Goal: Transaction & Acquisition: Purchase product/service

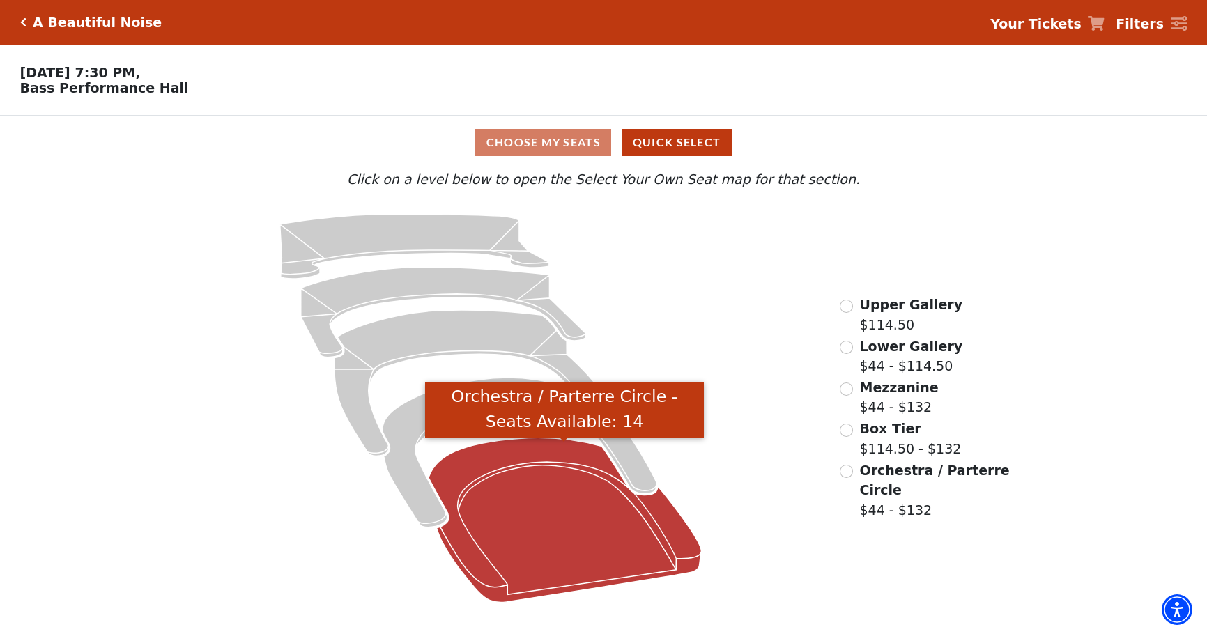
click at [535, 493] on icon "Orchestra / Parterre Circle - Seats Available: 14" at bounding box center [565, 520] width 272 height 164
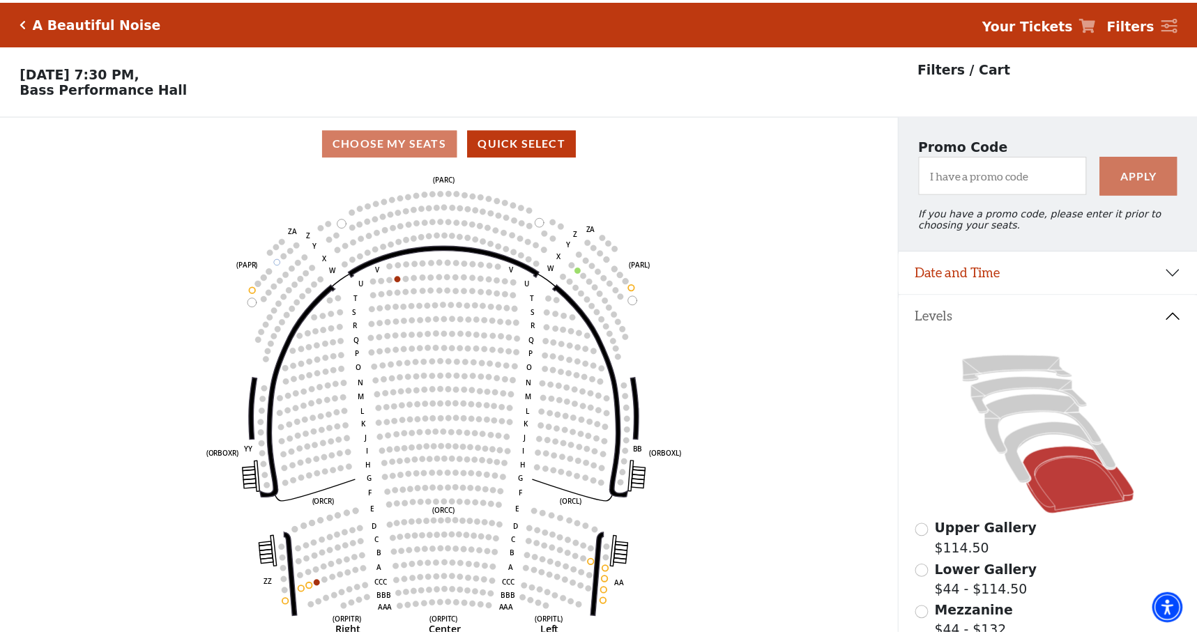
scroll to position [65, 0]
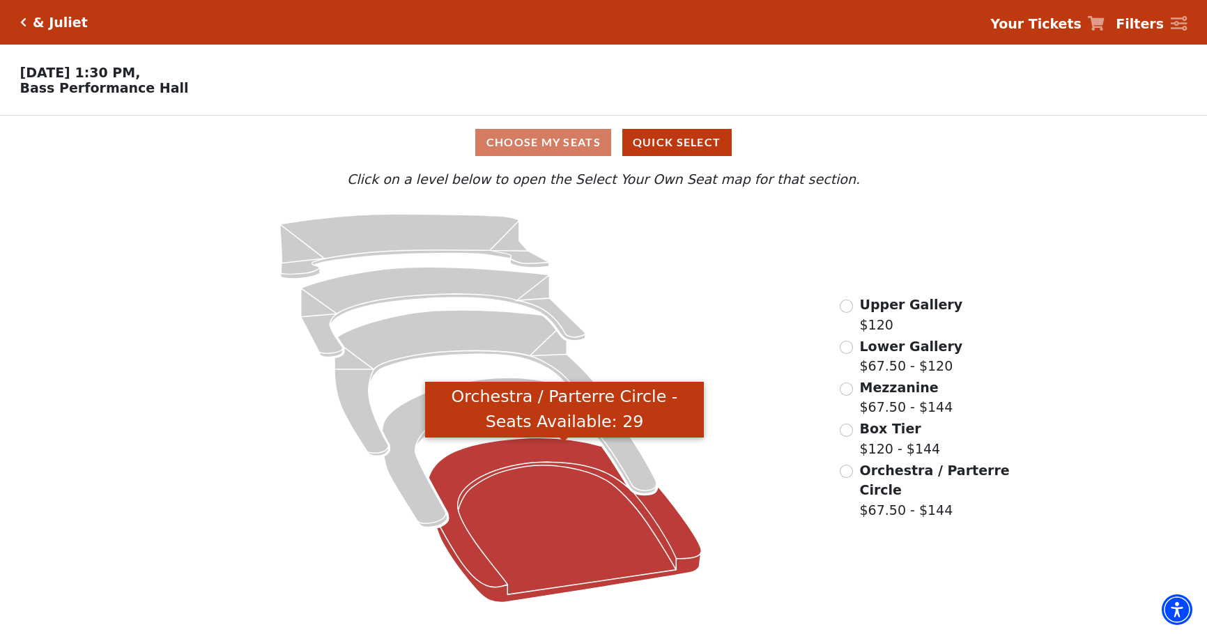
click at [522, 539] on icon "Orchestra / Parterre Circle - Seats Available: 29" at bounding box center [565, 520] width 272 height 164
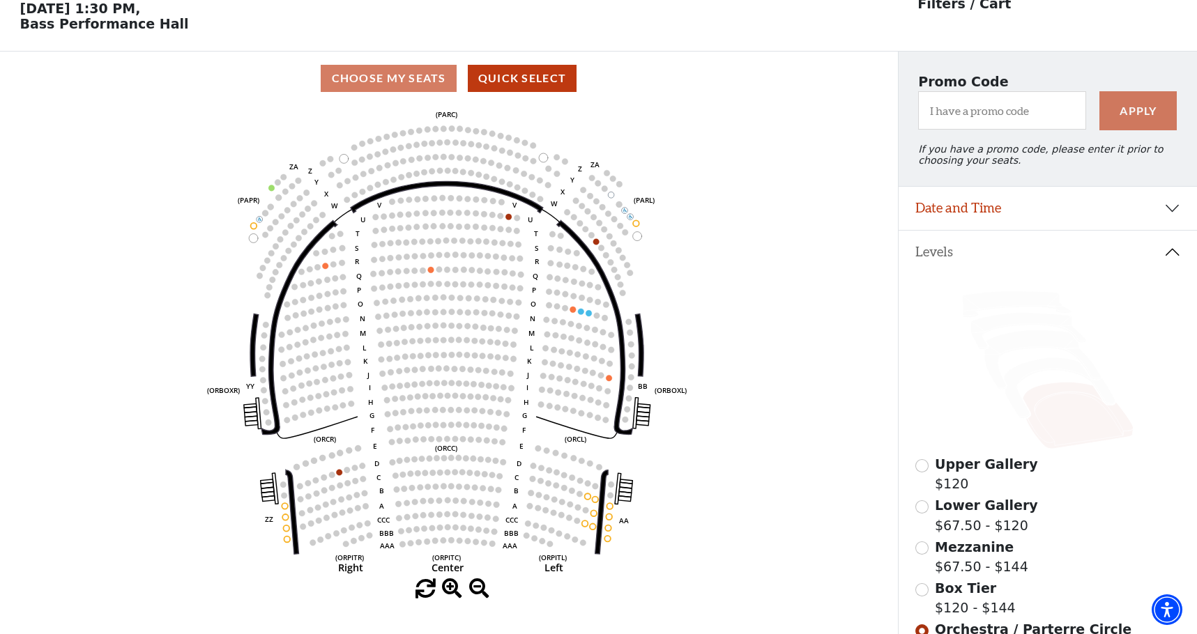
scroll to position [65, 0]
